Goal: Check status: Check status

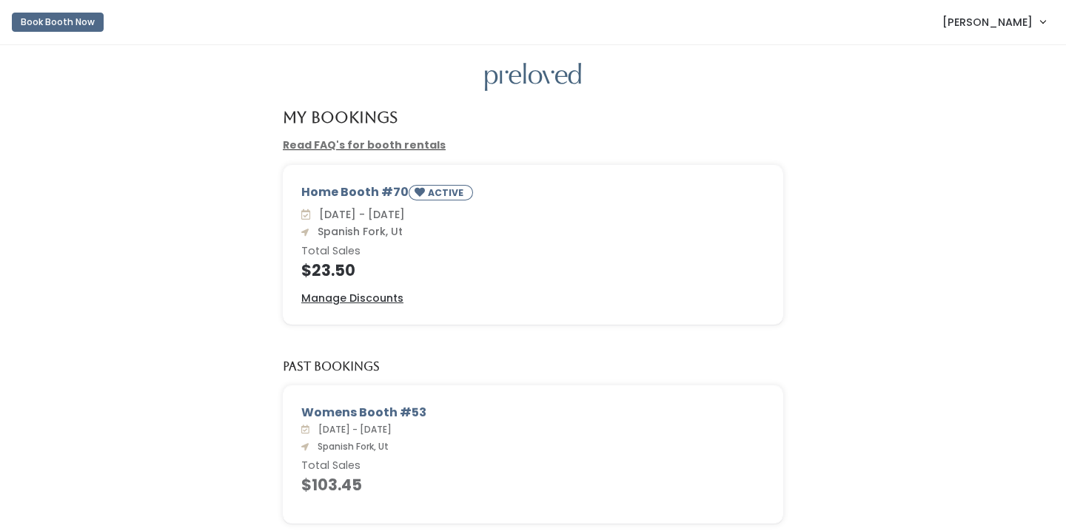
click at [181, 87] on div at bounding box center [533, 77] width 1018 height 29
